Goal: Information Seeking & Learning: Learn about a topic

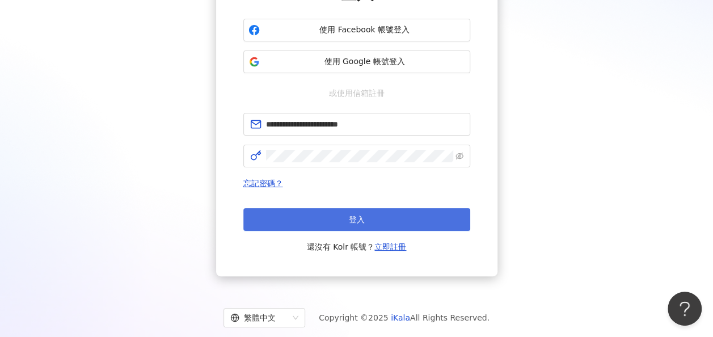
click at [394, 218] on button "登入" at bounding box center [356, 219] width 227 height 23
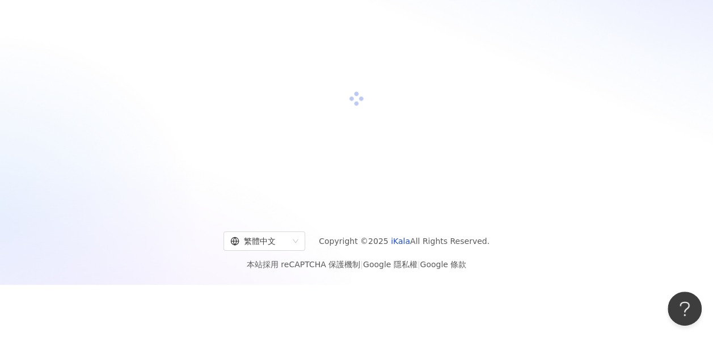
scroll to position [124, 0]
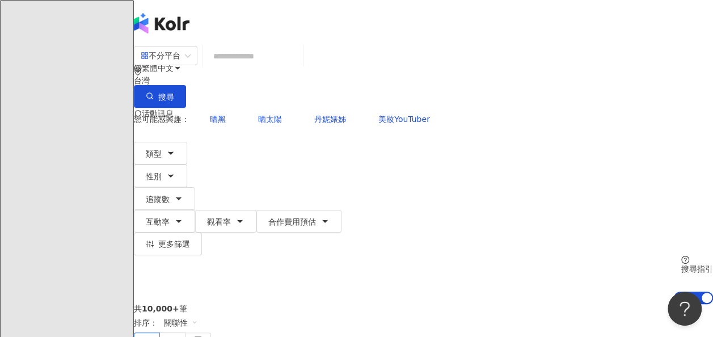
type input "*"
type input "**"
click at [186, 85] on button "搜尋" at bounding box center [160, 96] width 52 height 23
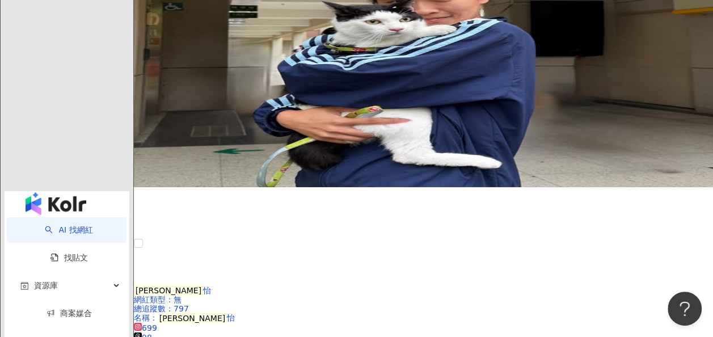
scroll to position [1589, 0]
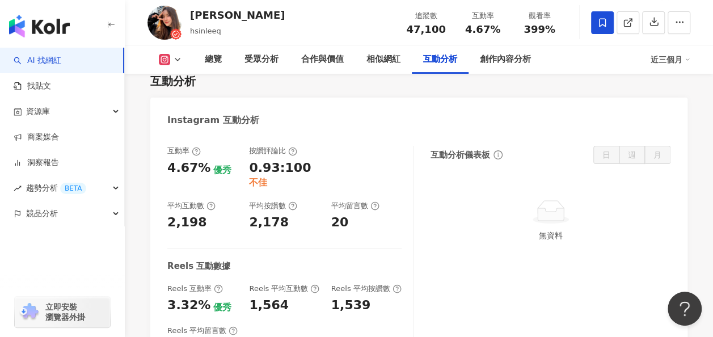
scroll to position [2474, 0]
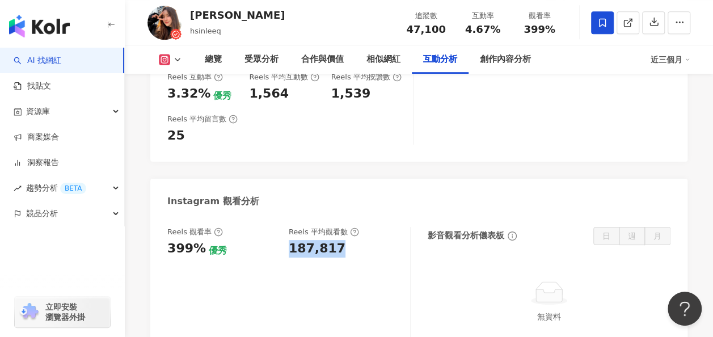
drag, startPoint x: 289, startPoint y: 167, endPoint x: 351, endPoint y: 170, distance: 61.9
click at [351, 240] on div "187,817" at bounding box center [344, 249] width 110 height 18
copy div "187,817"
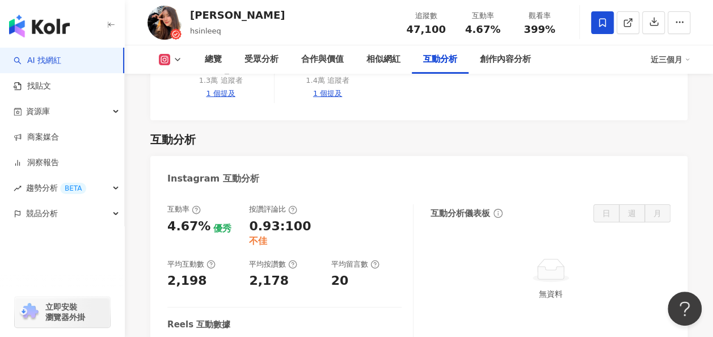
scroll to position [2209, 0]
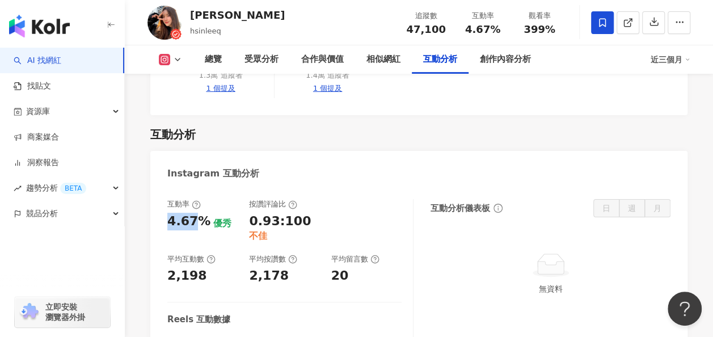
drag, startPoint x: 168, startPoint y: 137, endPoint x: 192, endPoint y: 141, distance: 24.1
click at [192, 213] on div "4.67%" at bounding box center [188, 222] width 43 height 18
copy div "4.67"
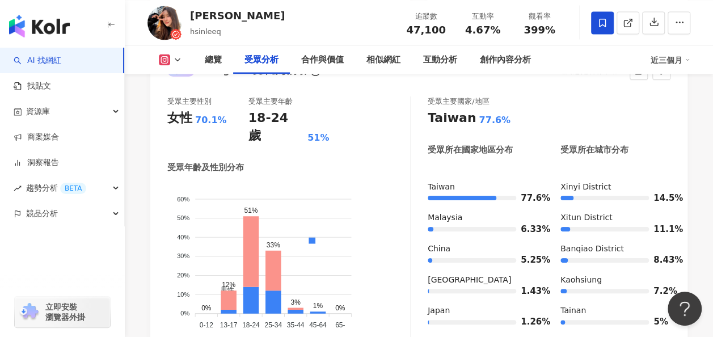
scroll to position [1064, 0]
